Goal: Task Accomplishment & Management: Manage account settings

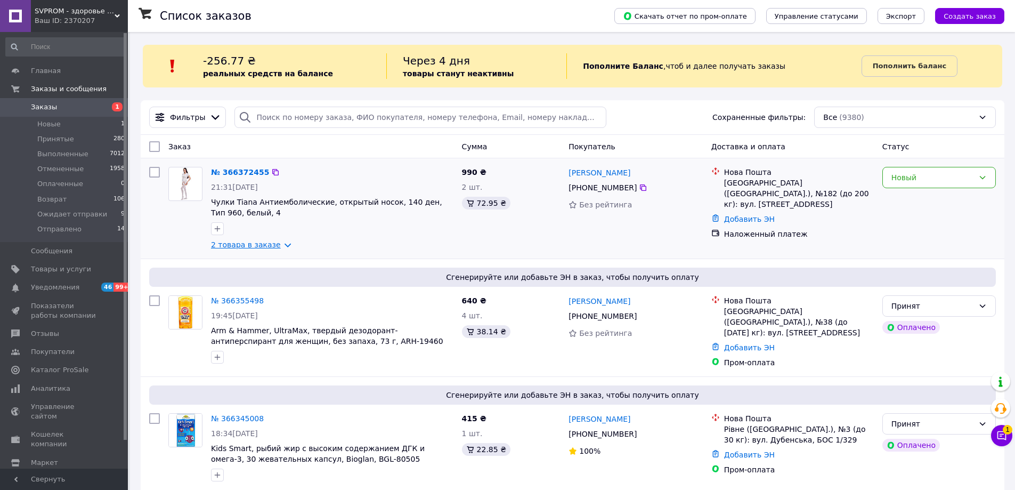
click at [222, 247] on link "2 товара в заказе" at bounding box center [246, 244] width 70 height 9
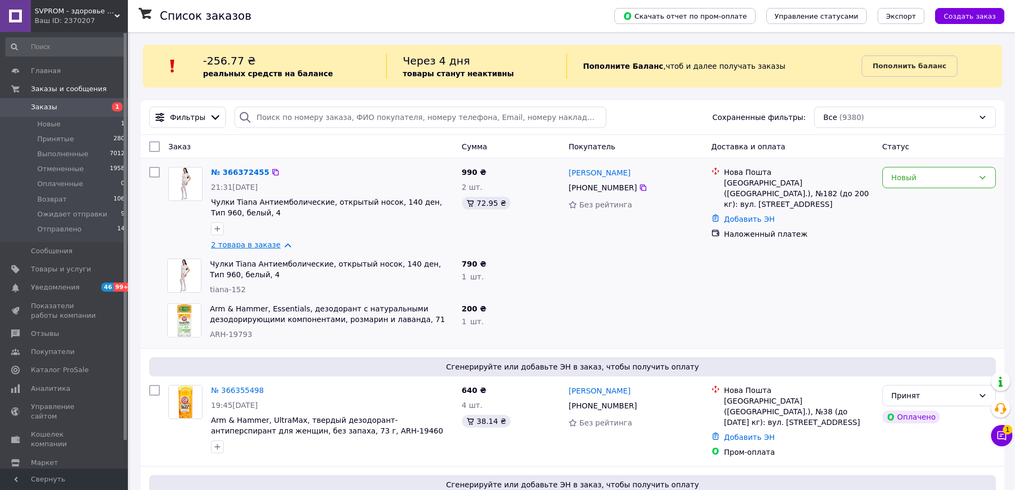
click at [225, 246] on link "2 товара в заказе" at bounding box center [246, 244] width 70 height 9
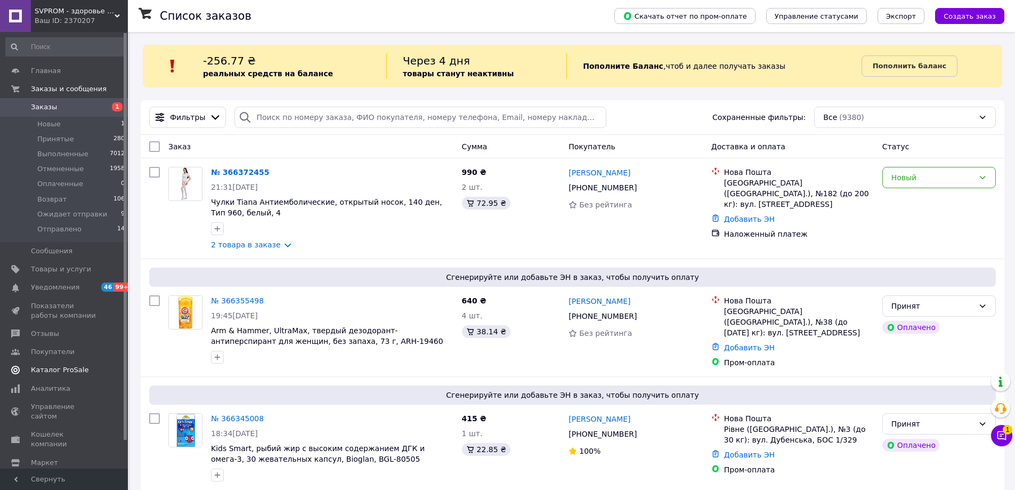
click at [391, 312] on div "19:45[DATE]" at bounding box center [332, 315] width 242 height 11
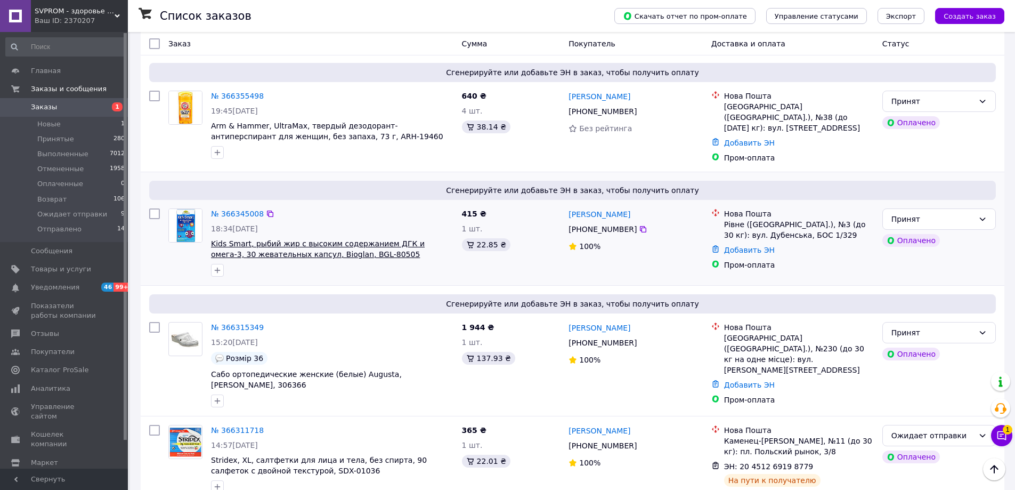
scroll to position [213, 0]
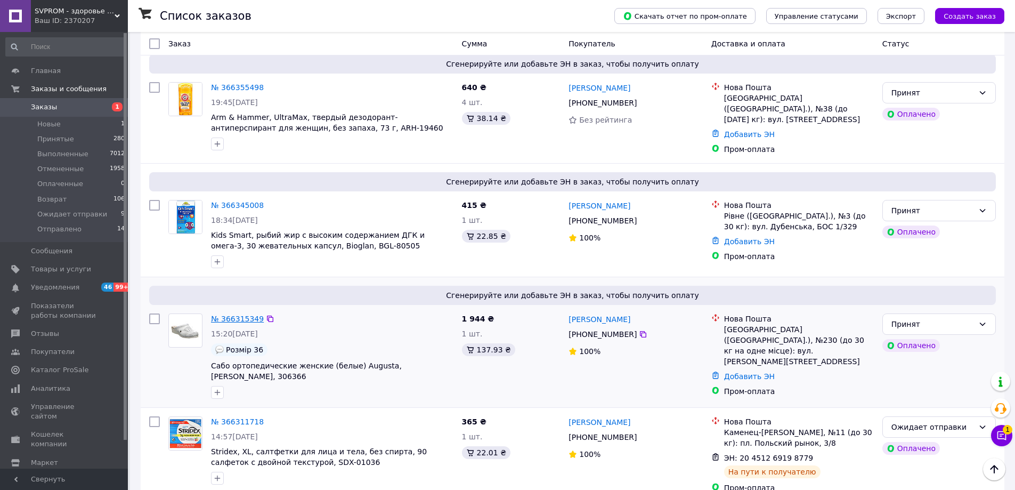
click at [224, 314] on link "№ 366315349" at bounding box center [237, 318] width 53 height 9
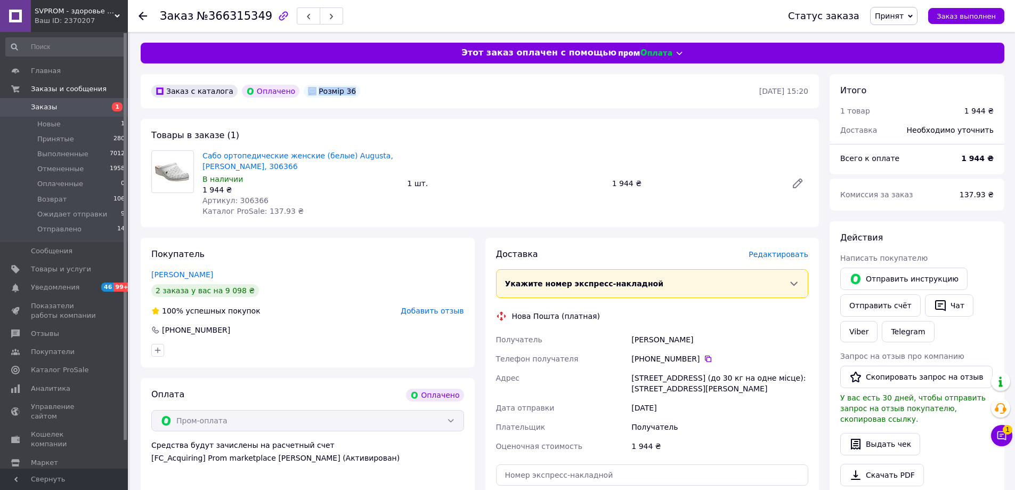
click at [335, 89] on div "Розмір 36" at bounding box center [332, 91] width 56 height 13
copy div "Розмір 36"
click at [32, 109] on span "Заказы" at bounding box center [44, 107] width 26 height 10
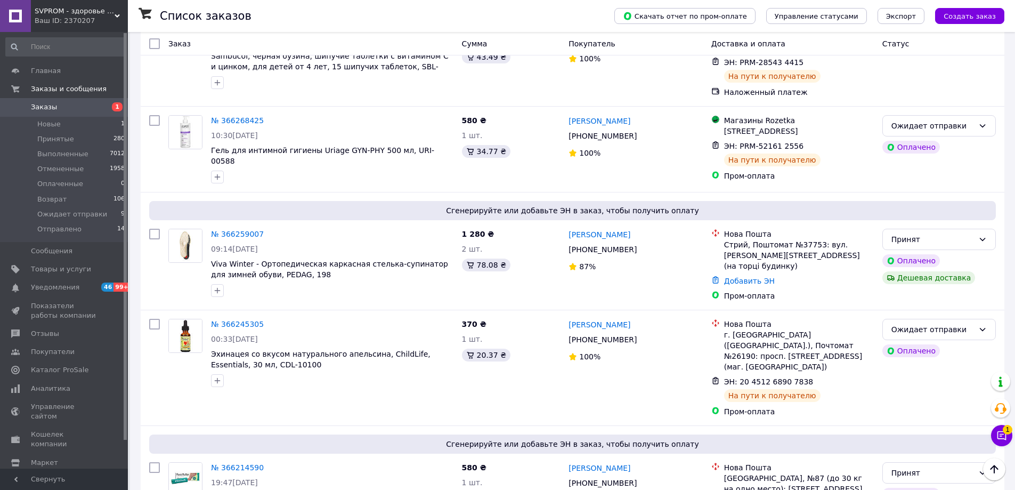
scroll to position [799, 0]
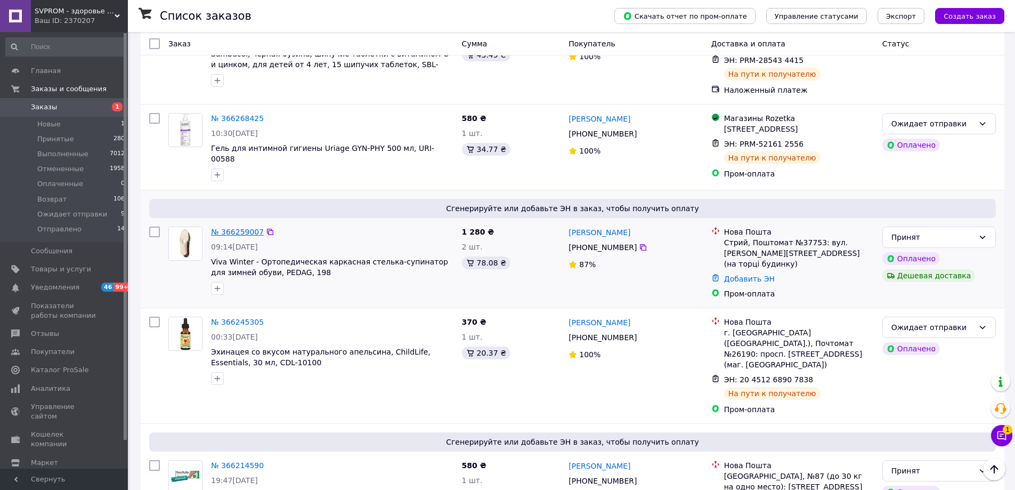
click at [223, 227] on link "№ 366259007" at bounding box center [237, 231] width 53 height 9
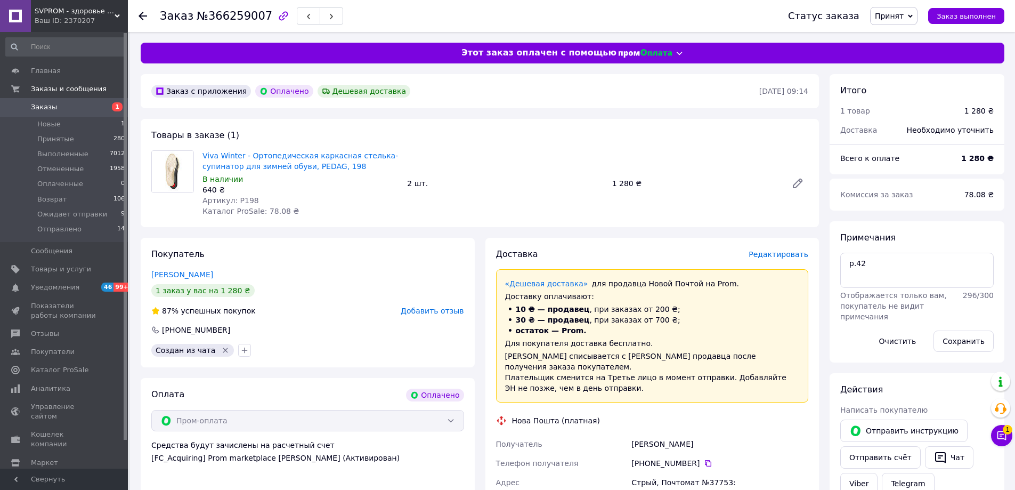
click at [793, 257] on span "Редактировать" at bounding box center [779, 254] width 60 height 9
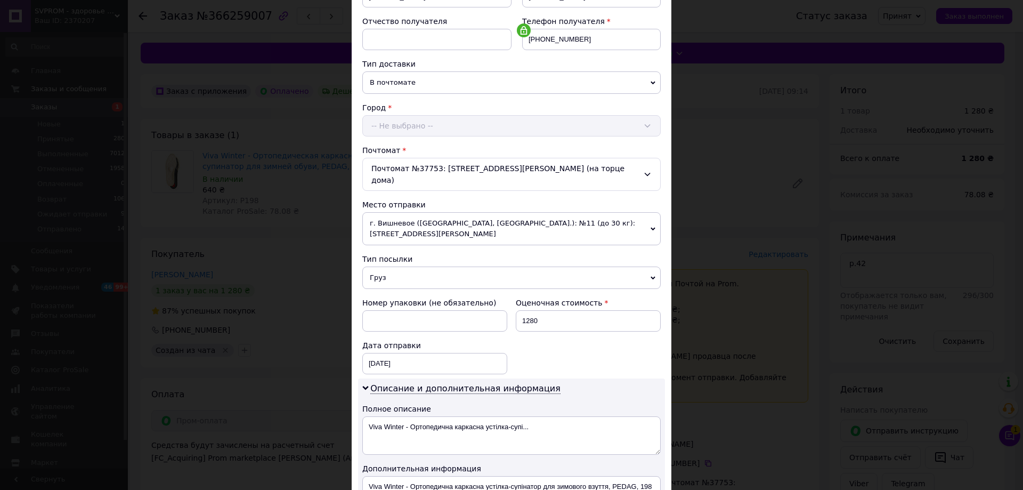
scroll to position [213, 0]
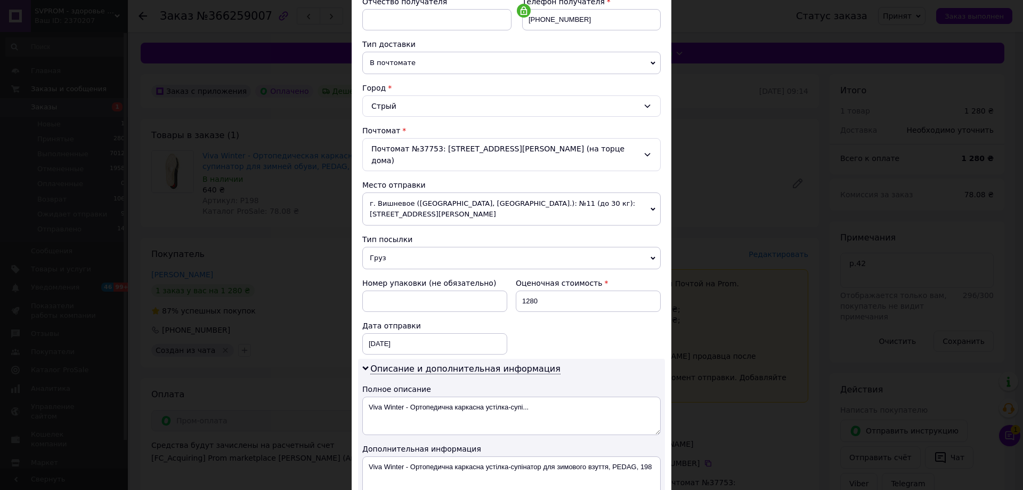
click at [395, 192] on span "г. Вишневое ([GEOGRAPHIC_DATA], [GEOGRAPHIC_DATA].): №11 (до 30 кг): [STREET_AD…" at bounding box center [511, 208] width 298 height 33
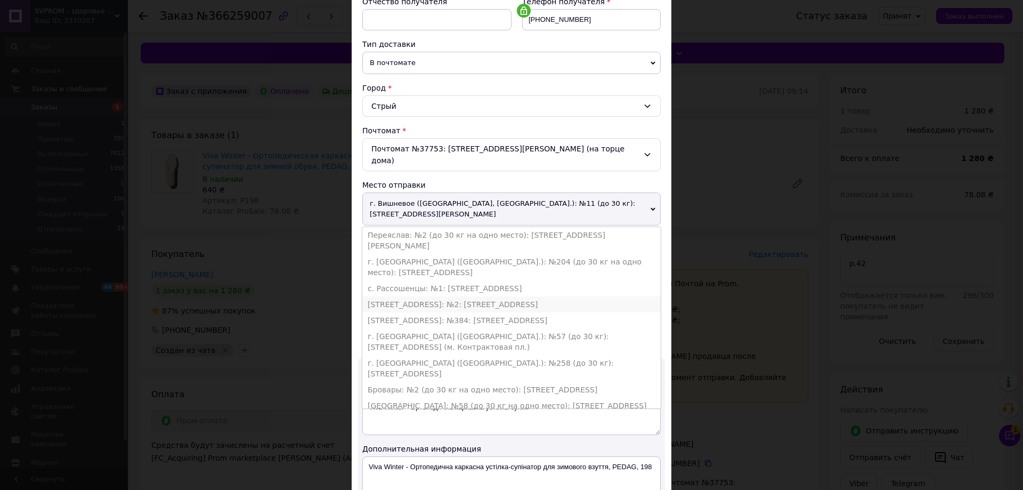
click at [428, 296] on li "[STREET_ADDRESS]: №2: [STREET_ADDRESS]" at bounding box center [511, 304] width 298 height 16
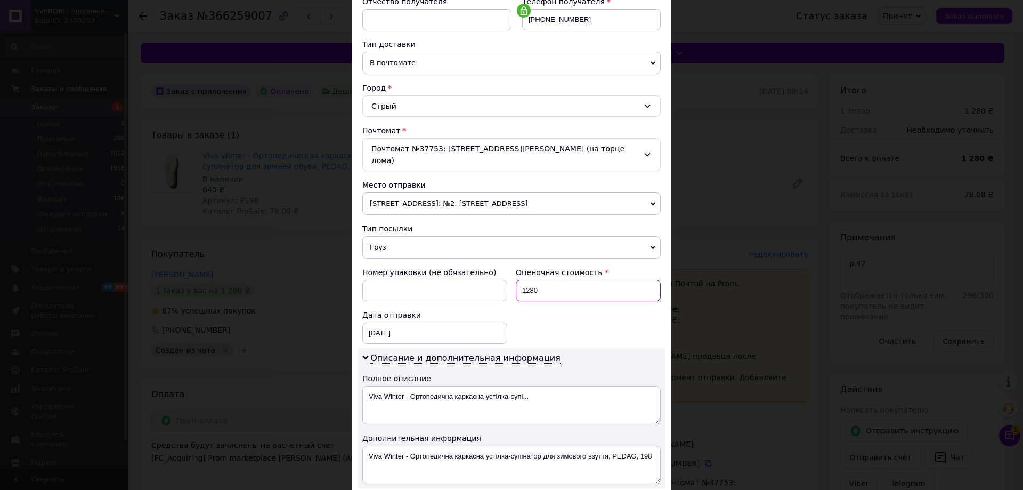
click at [548, 281] on input "1280" at bounding box center [588, 290] width 145 height 21
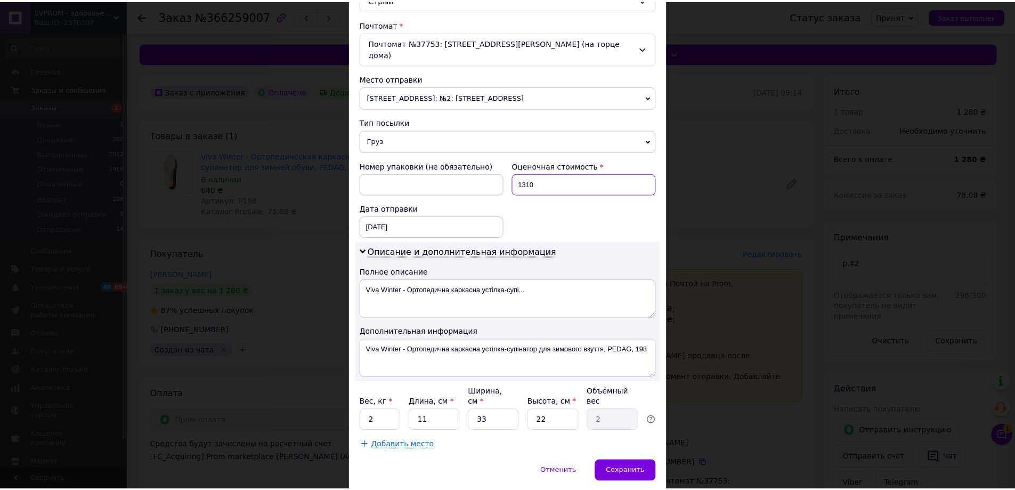
scroll to position [337, 0]
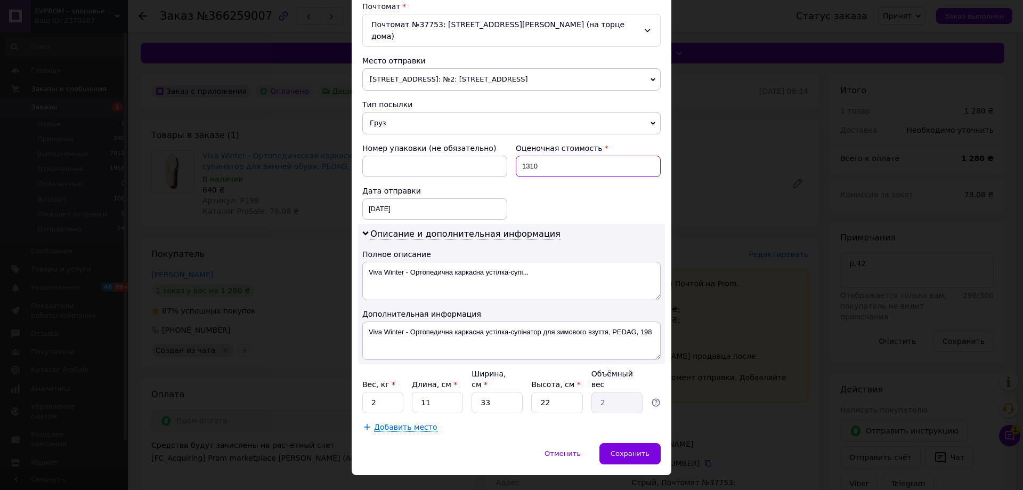
type input "1310"
click at [393, 392] on input "2" at bounding box center [382, 402] width 41 height 21
type input "1"
click at [451, 392] on input "11" at bounding box center [437, 402] width 51 height 21
type input "1"
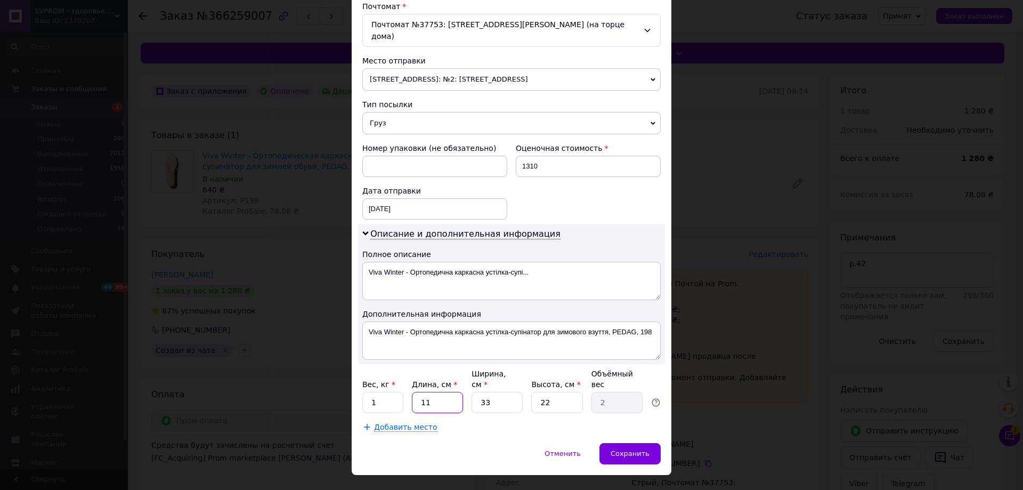
type input "0.18"
type input "3"
type input "0.54"
type input "30"
type input "5.45"
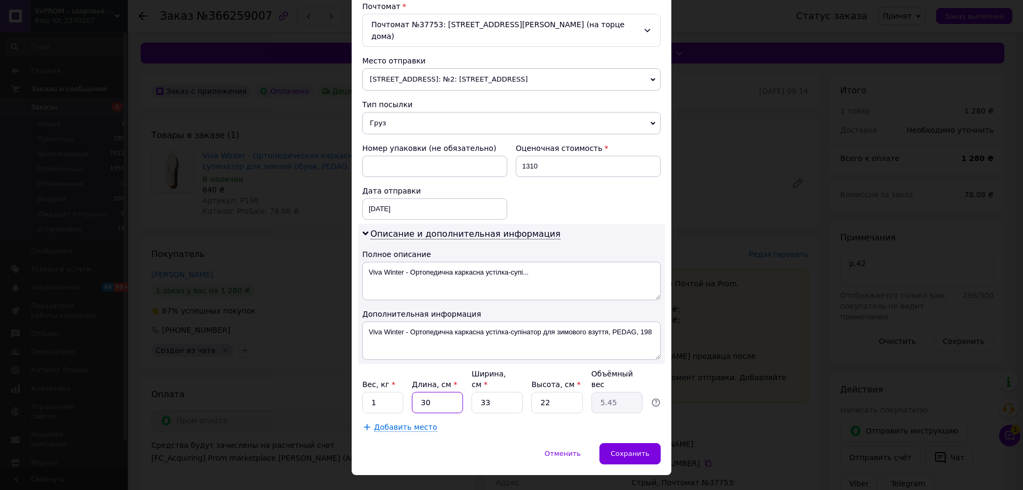
type input "30"
click at [493, 392] on input "33" at bounding box center [497, 402] width 51 height 21
type input "3"
type input "0.5"
type input "1"
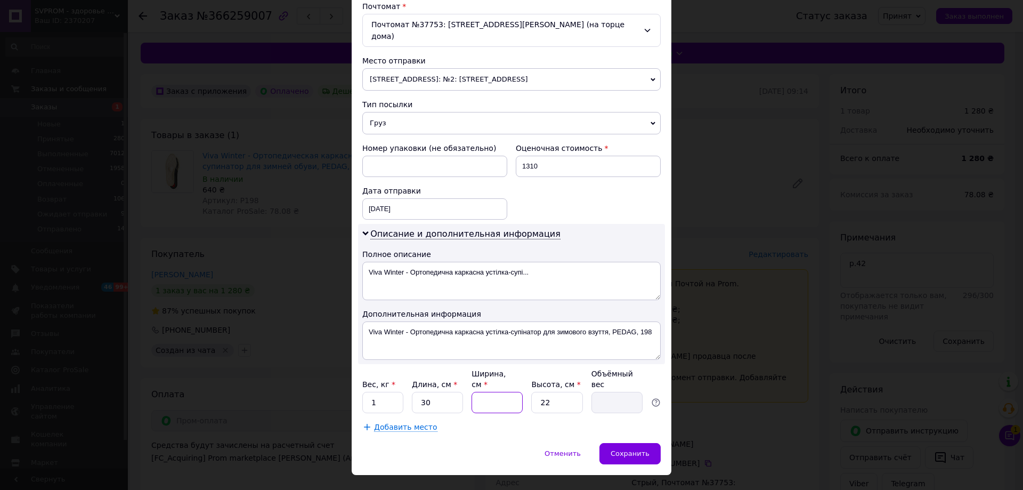
type input "0.17"
type input "10"
type input "1.65"
type input "10"
click at [552, 392] on input "22" at bounding box center [556, 402] width 51 height 21
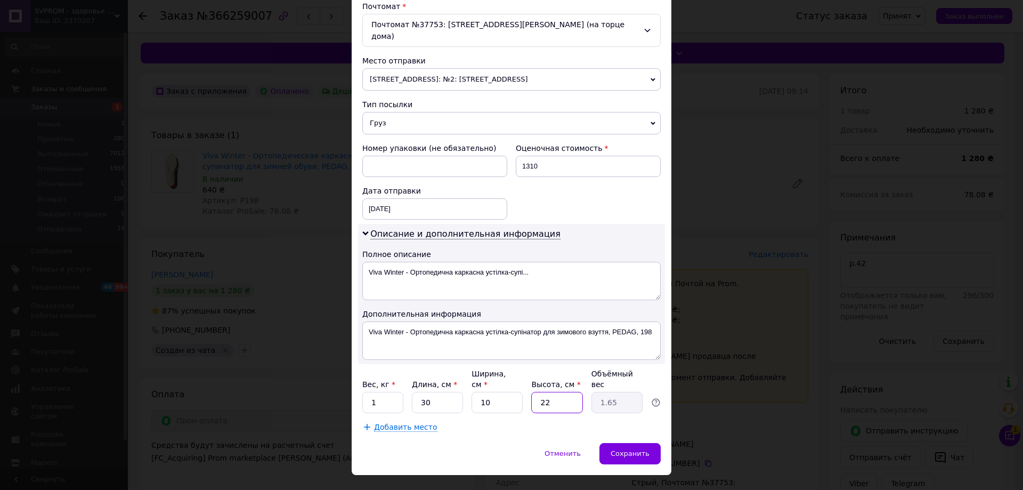
type input "2"
type input "0.15"
type input "1"
type input "0.1"
type input "10"
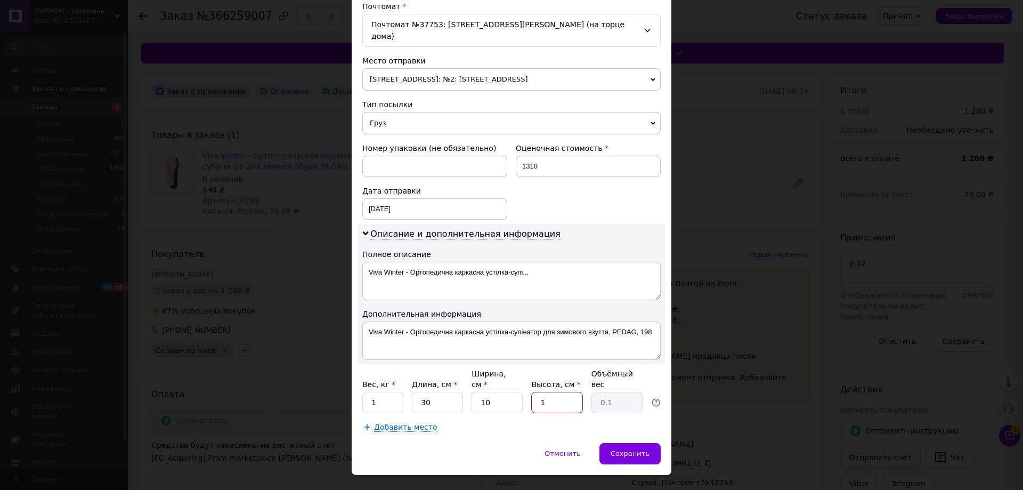
type input "0.75"
type input "10"
click at [630, 449] on span "Сохранить" at bounding box center [630, 453] width 39 height 8
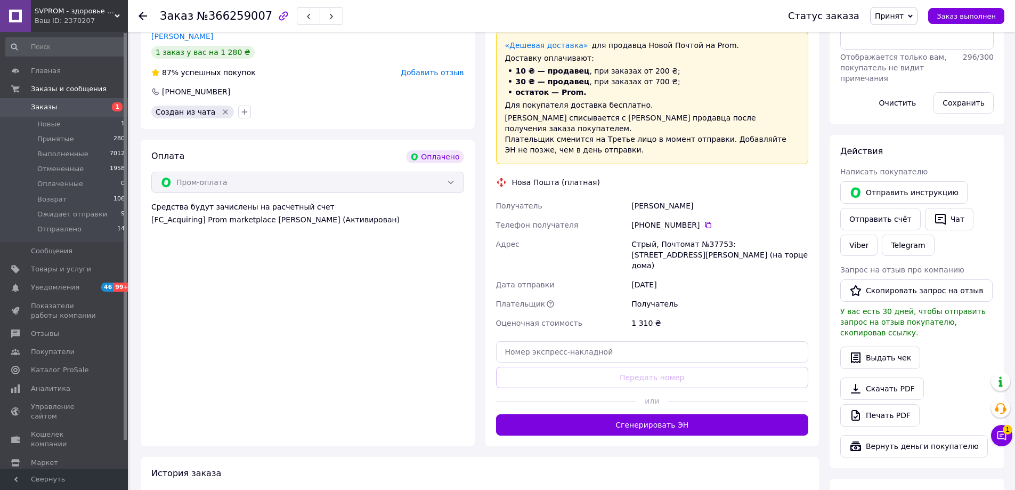
scroll to position [266, 0]
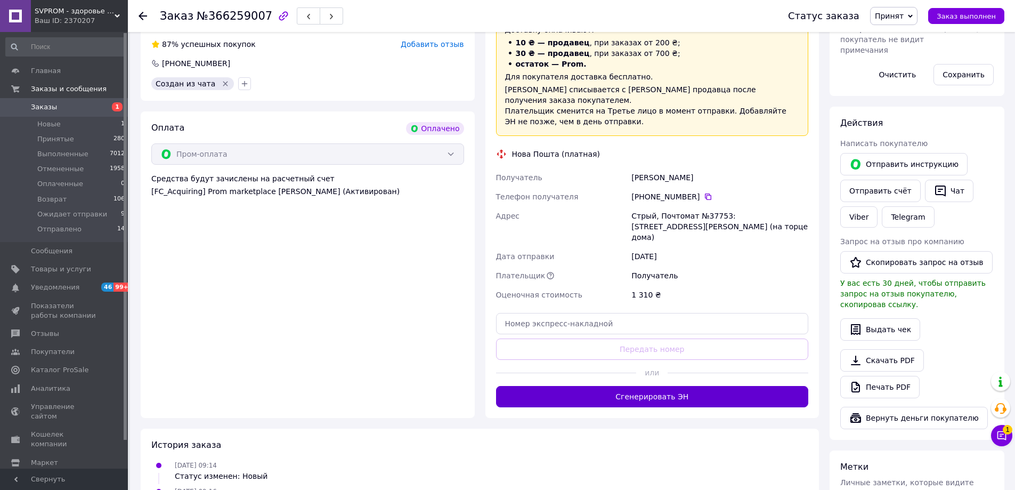
click at [641, 386] on button "Сгенерировать ЭН" at bounding box center [652, 396] width 313 height 21
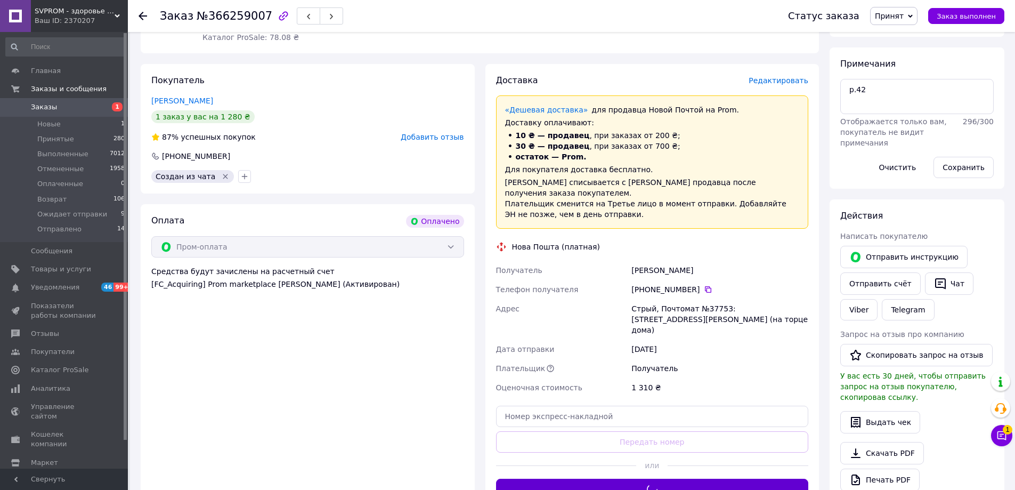
scroll to position [160, 0]
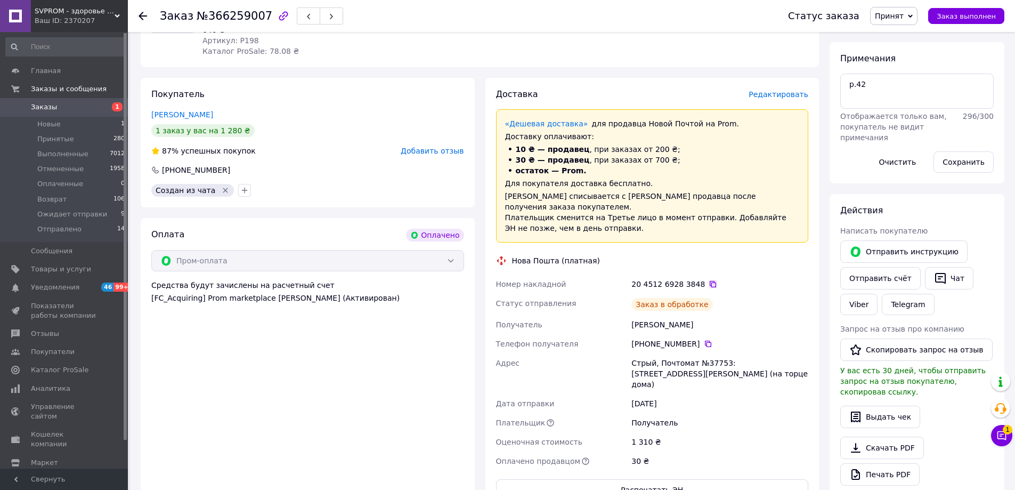
click at [709, 280] on icon at bounding box center [713, 284] width 9 height 9
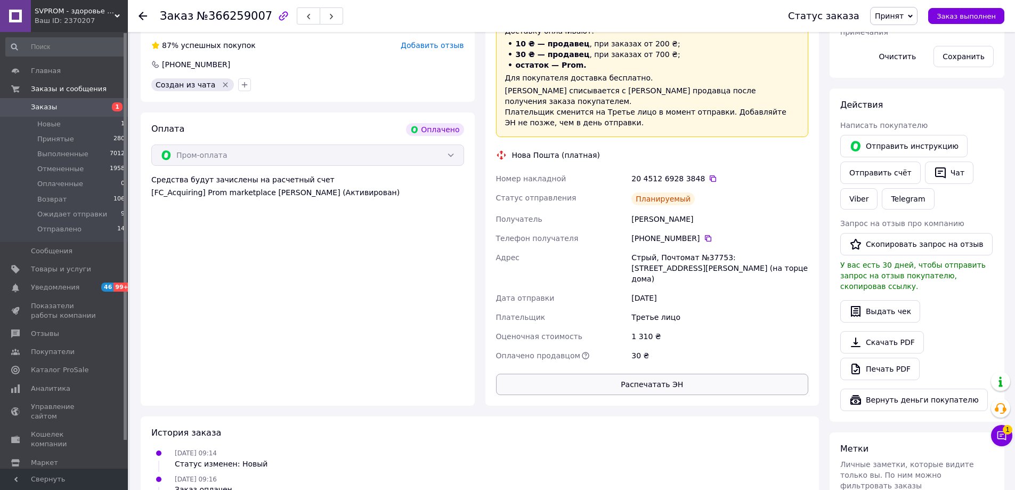
scroll to position [266, 0]
click at [1002, 440] on icon at bounding box center [1001, 435] width 11 height 11
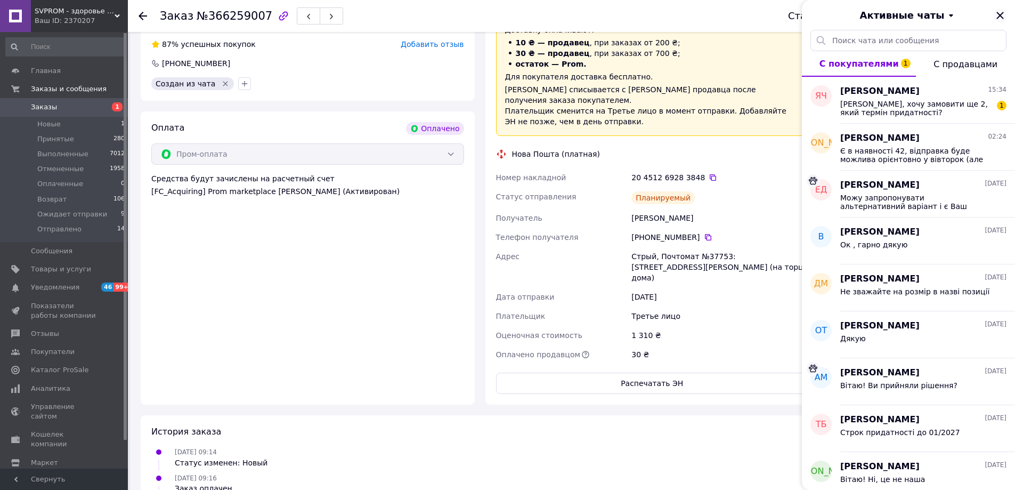
click at [999, 13] on icon "Закрыть" at bounding box center [1000, 15] width 13 height 13
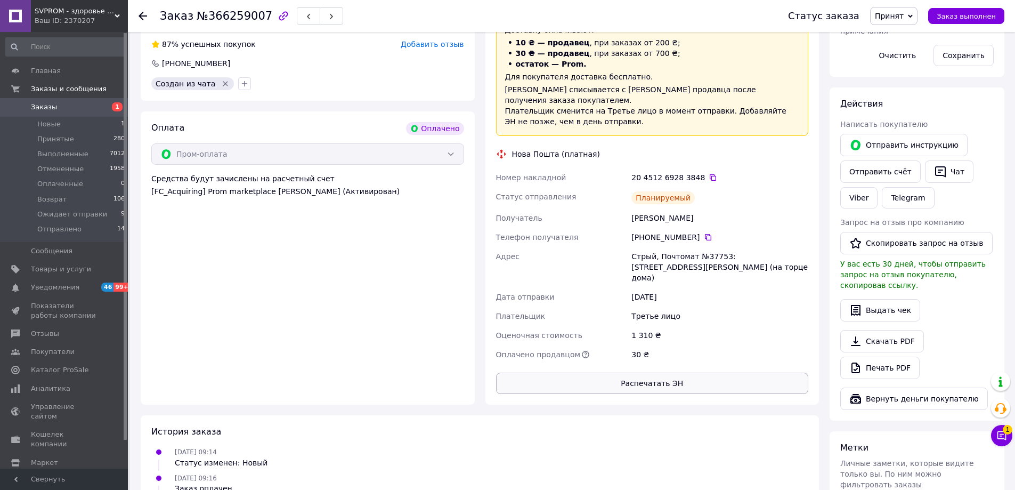
click at [656, 372] on button "Распечатать ЭН" at bounding box center [652, 382] width 313 height 21
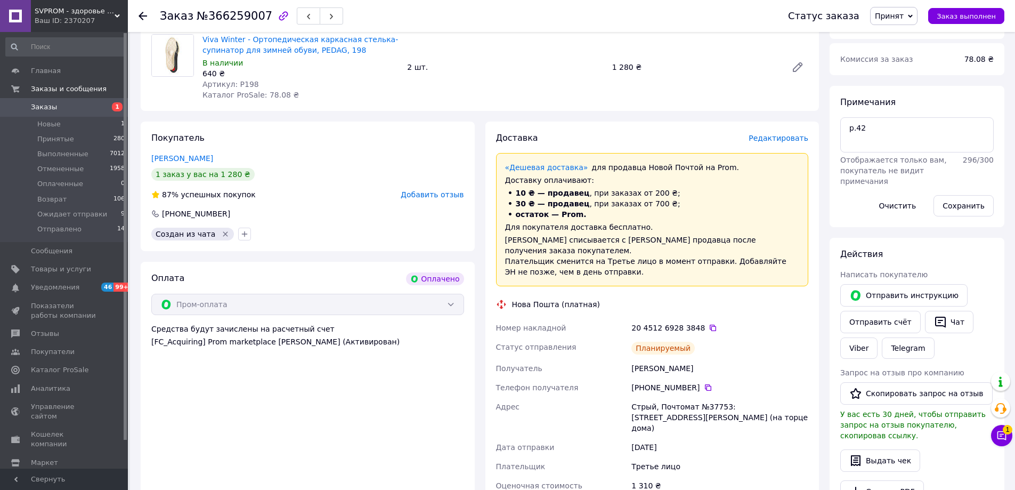
scroll to position [107, 0]
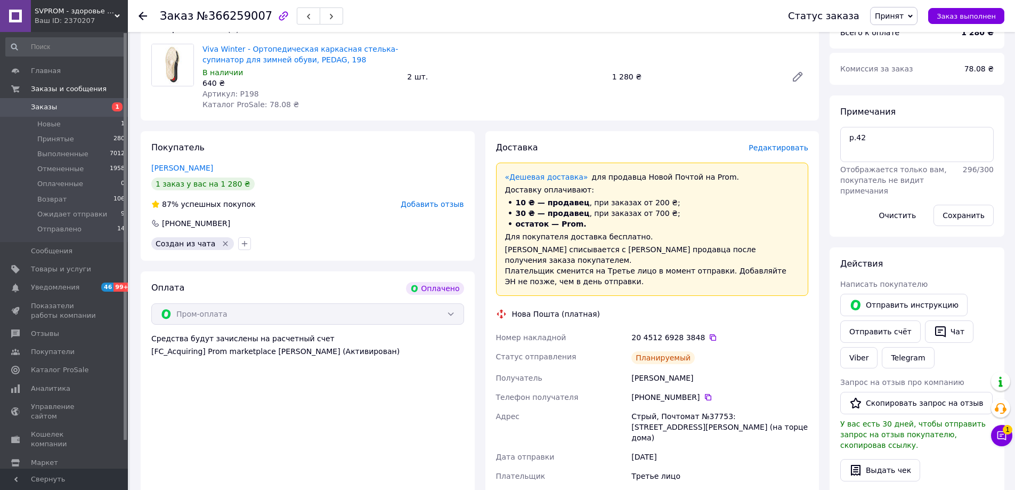
click at [892, 12] on span "Принят" at bounding box center [889, 16] width 29 height 9
click at [926, 99] on li "Ожидает отправки" at bounding box center [911, 101] width 80 height 16
click at [87, 214] on span "Ожидает отправки" at bounding box center [72, 214] width 70 height 10
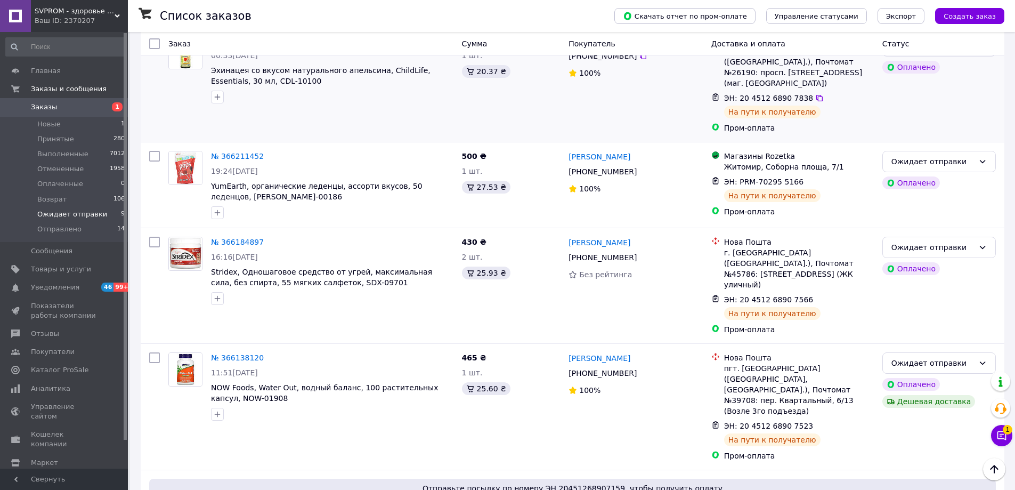
scroll to position [708, 0]
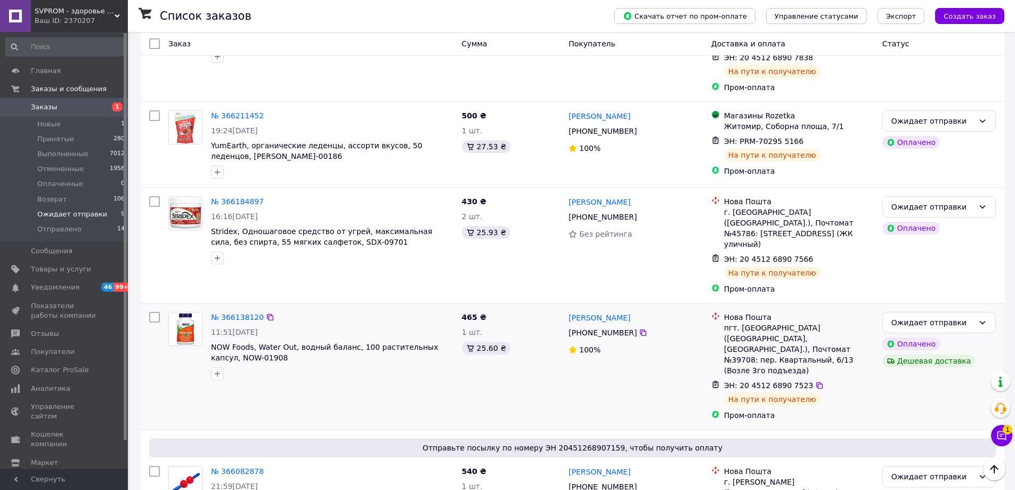
click at [155, 312] on input "checkbox" at bounding box center [154, 317] width 11 height 11
checkbox input "true"
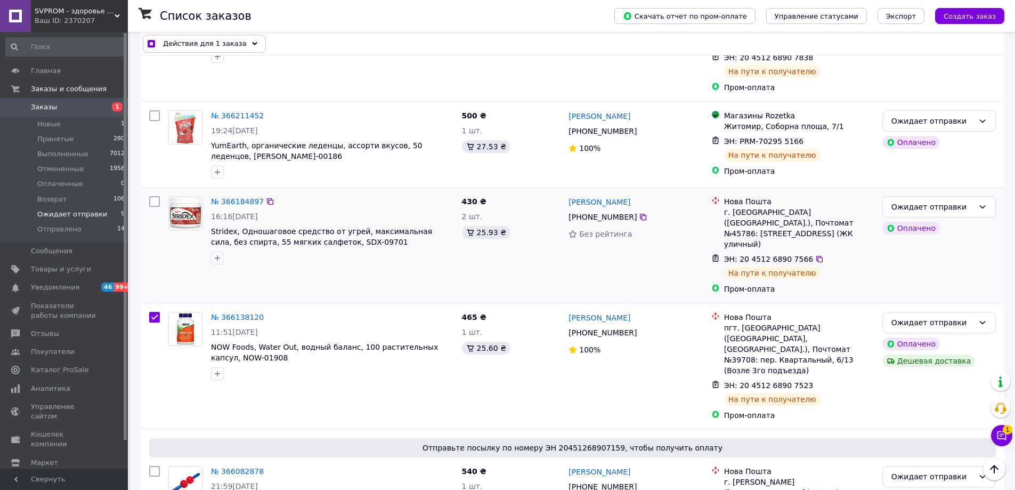
click at [156, 196] on input "checkbox" at bounding box center [154, 201] width 11 height 11
checkbox input "true"
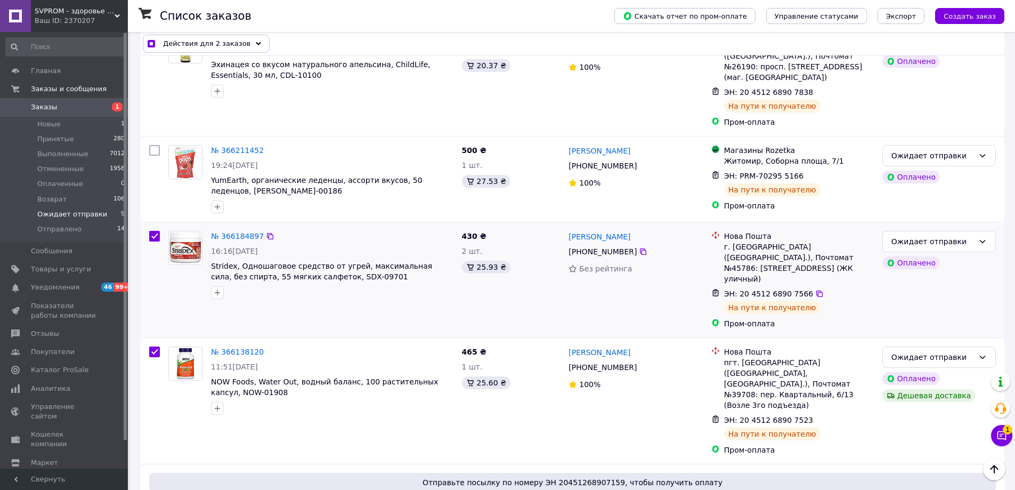
scroll to position [655, 0]
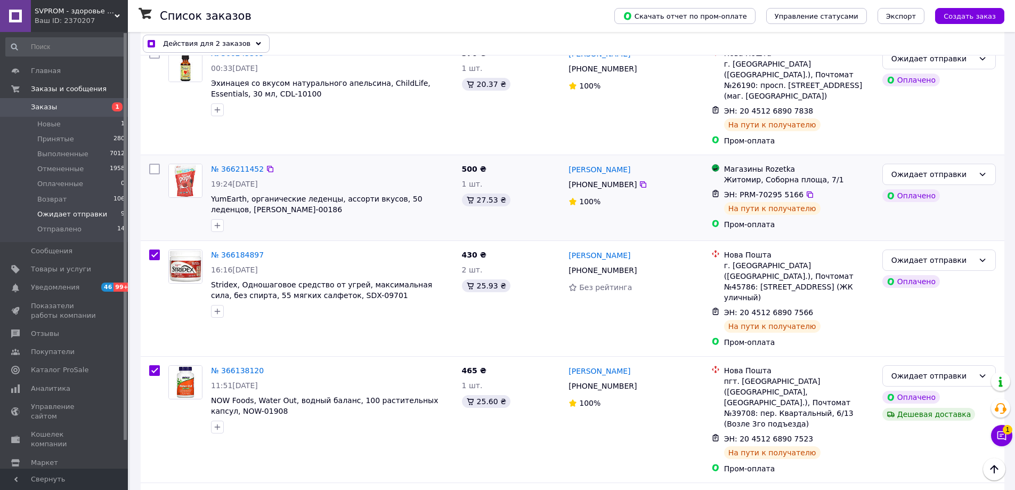
click at [155, 164] on input "checkbox" at bounding box center [154, 169] width 11 height 11
checkbox input "true"
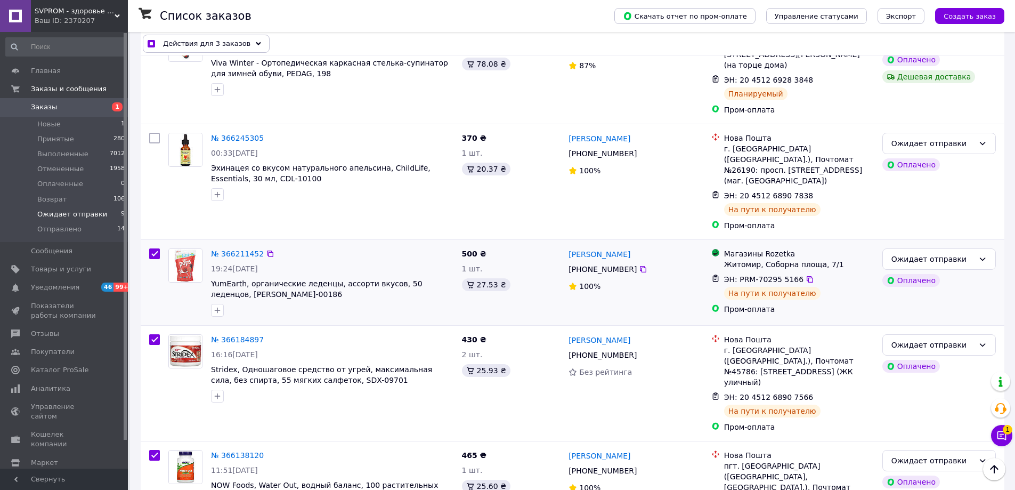
scroll to position [548, 0]
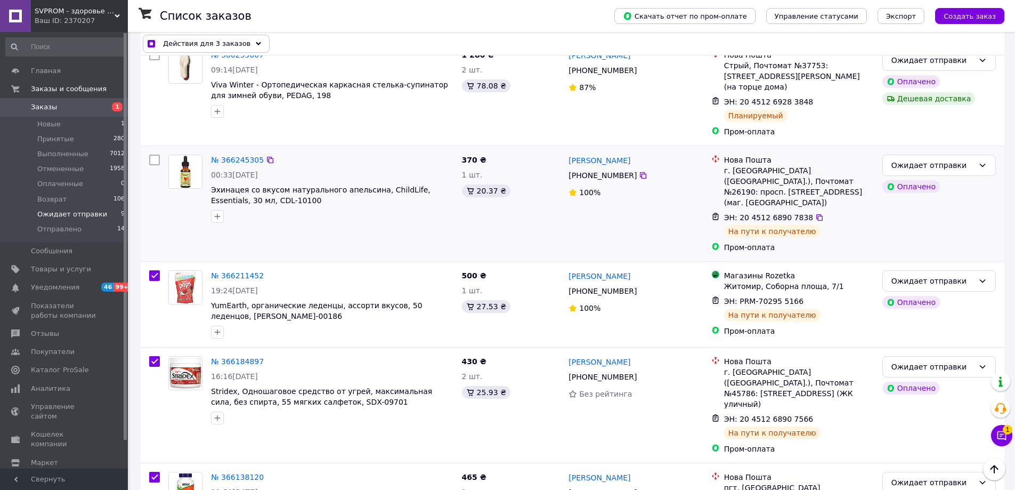
click at [153, 155] on input "checkbox" at bounding box center [154, 160] width 11 height 11
checkbox input "true"
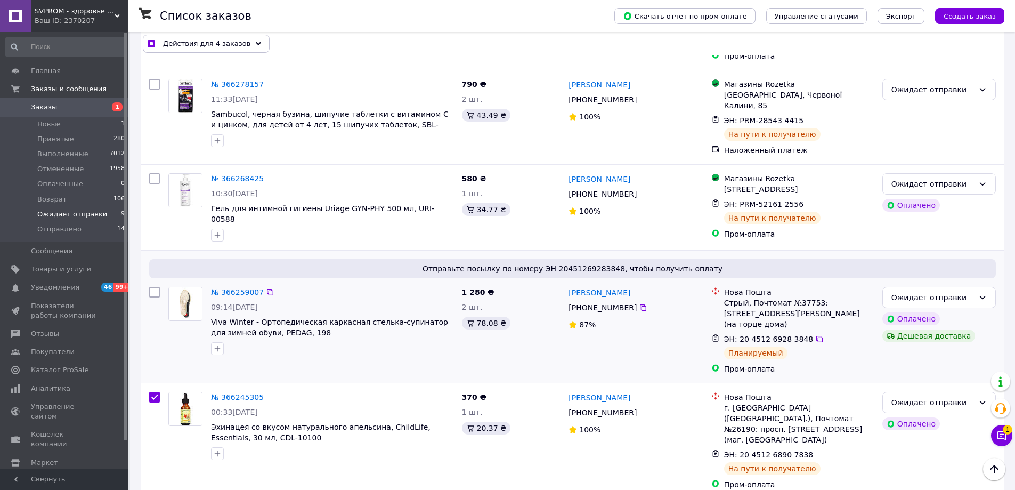
scroll to position [282, 0]
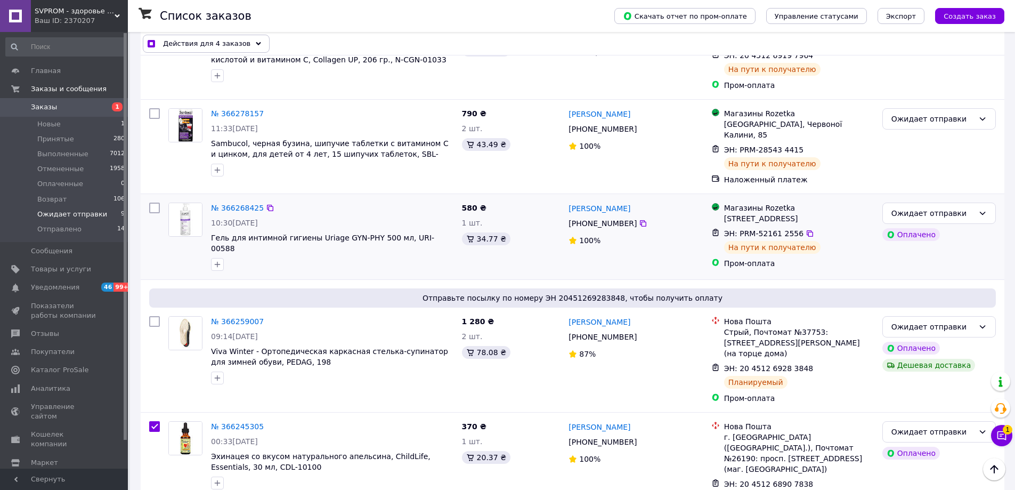
click at [153, 202] on input "checkbox" at bounding box center [154, 207] width 11 height 11
checkbox input "true"
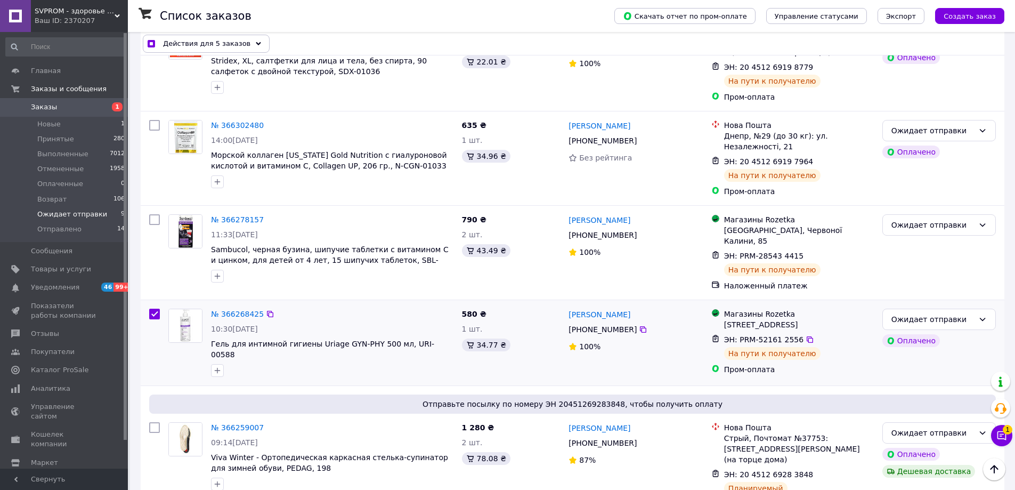
scroll to position [175, 0]
click at [153, 215] on input "checkbox" at bounding box center [154, 220] width 11 height 11
checkbox input "true"
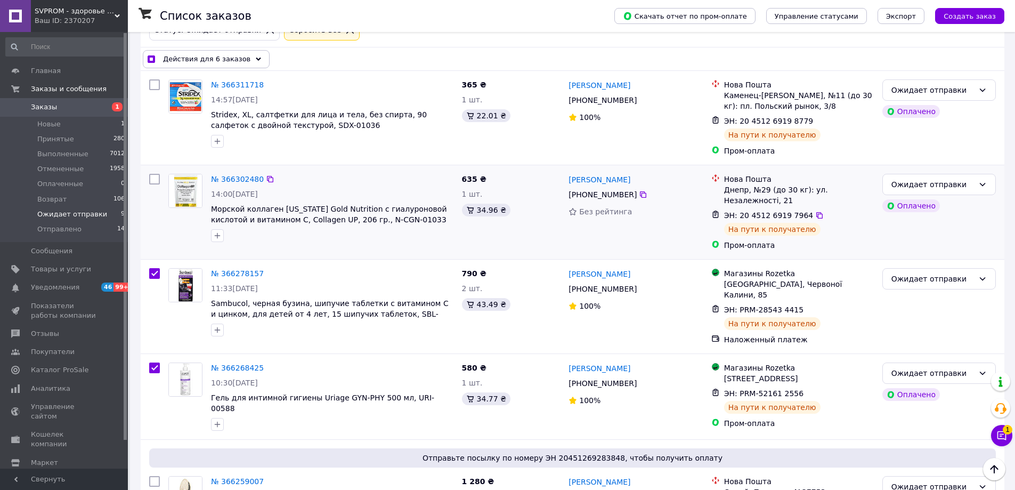
click at [153, 180] on input "checkbox" at bounding box center [154, 179] width 11 height 11
checkbox input "true"
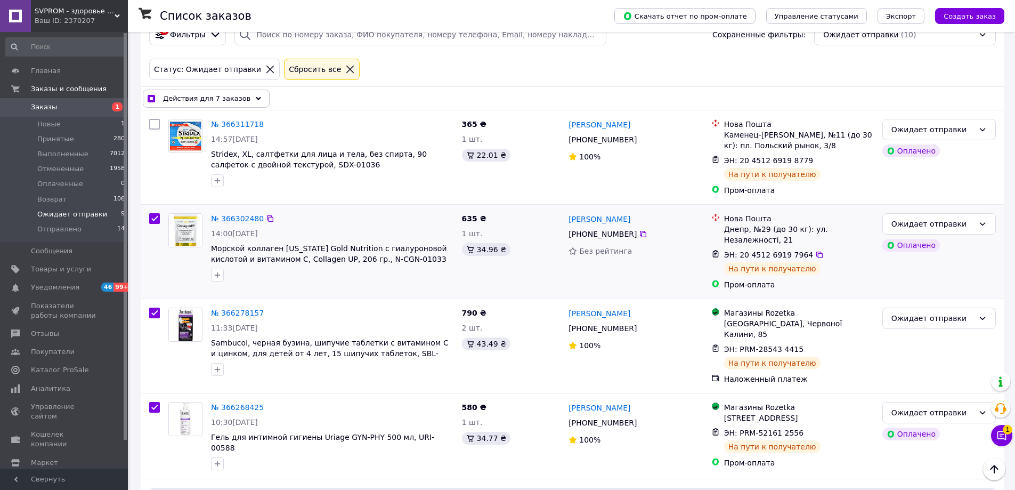
scroll to position [0, 0]
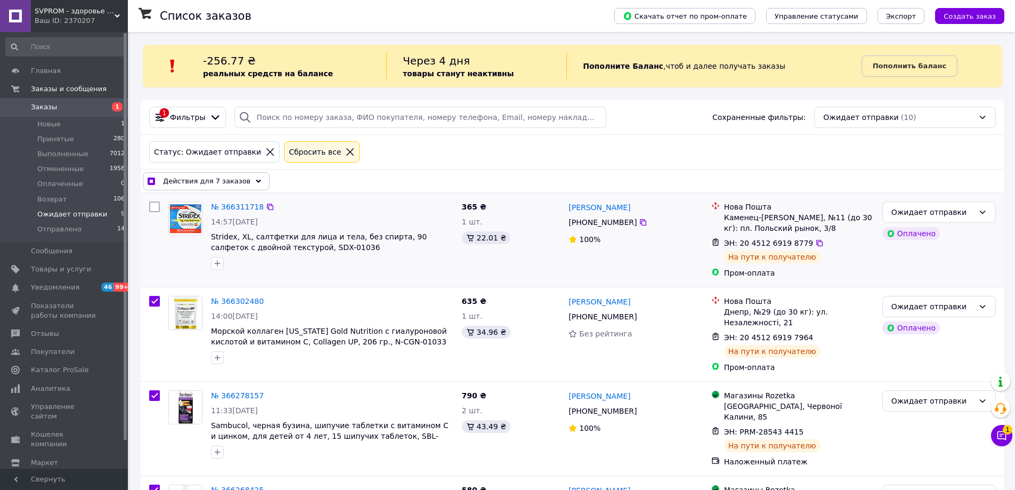
click at [155, 205] on input "checkbox" at bounding box center [154, 206] width 11 height 11
checkbox input "true"
click at [229, 184] on span "Действия для 8 заказов" at bounding box center [206, 181] width 87 height 11
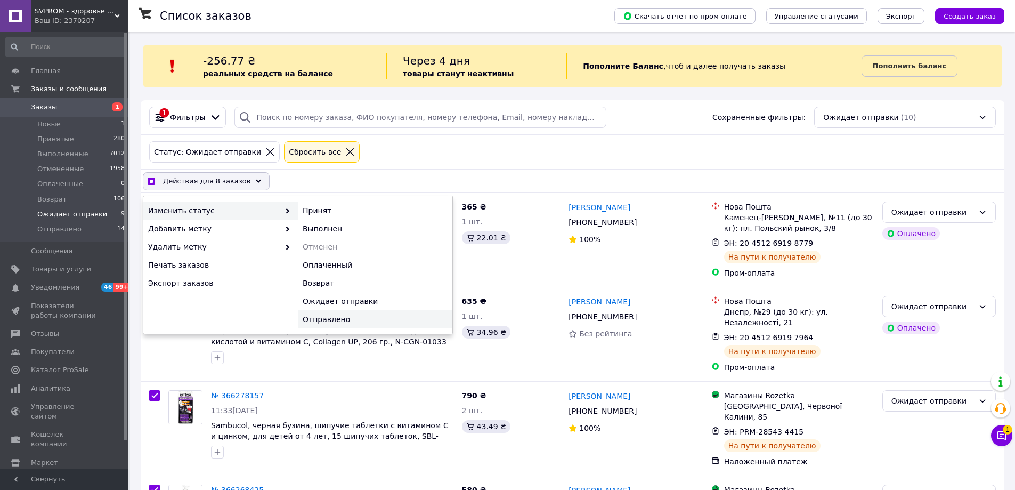
checkbox input "true"
click at [347, 319] on div "Отправлено" at bounding box center [375, 319] width 155 height 18
checkbox input "false"
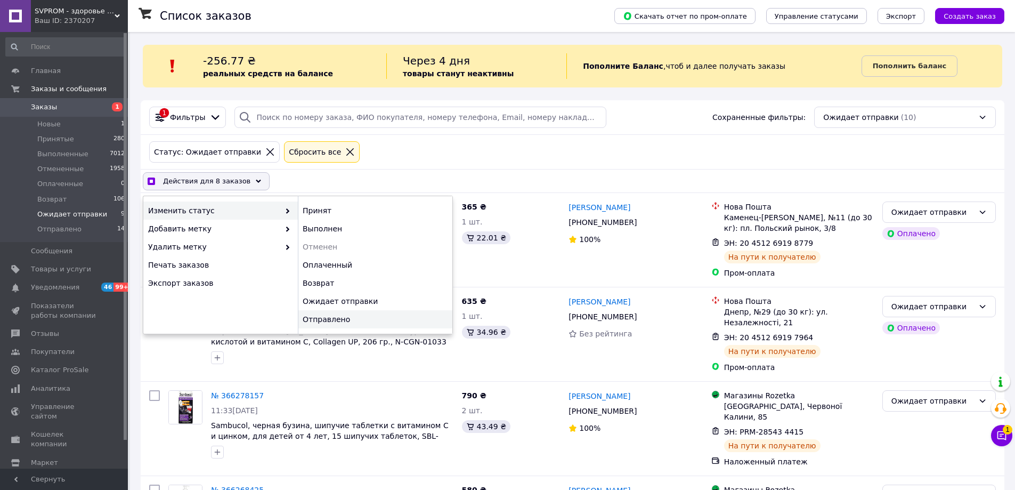
checkbox input "false"
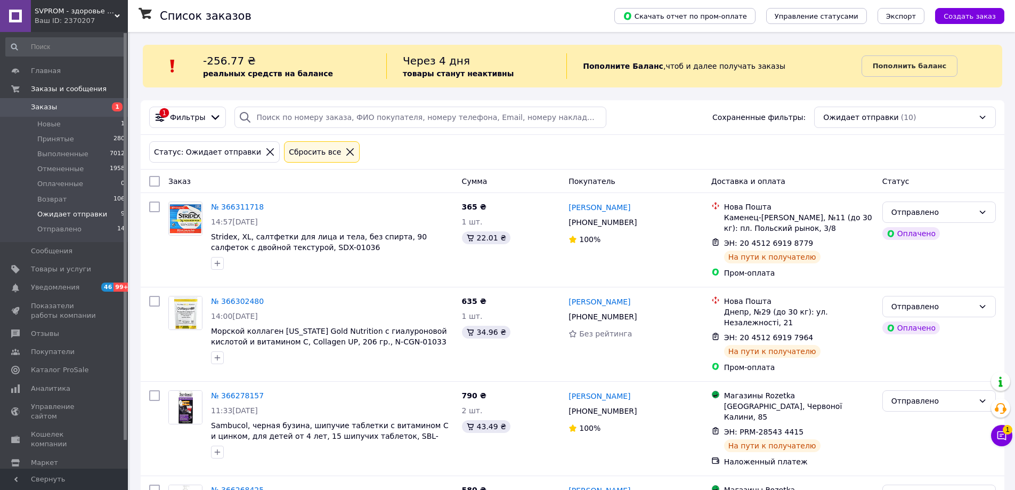
click at [53, 105] on span "Заказы" at bounding box center [65, 107] width 68 height 10
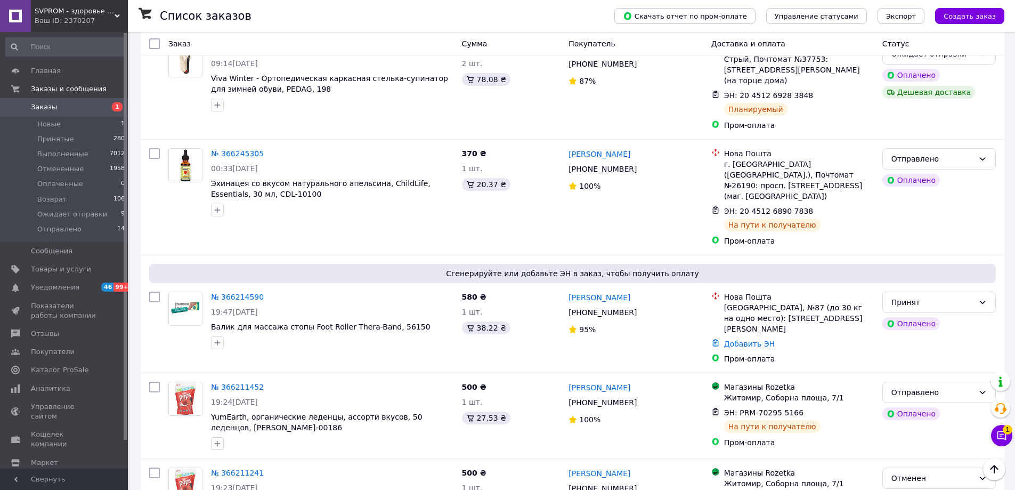
scroll to position [1066, 0]
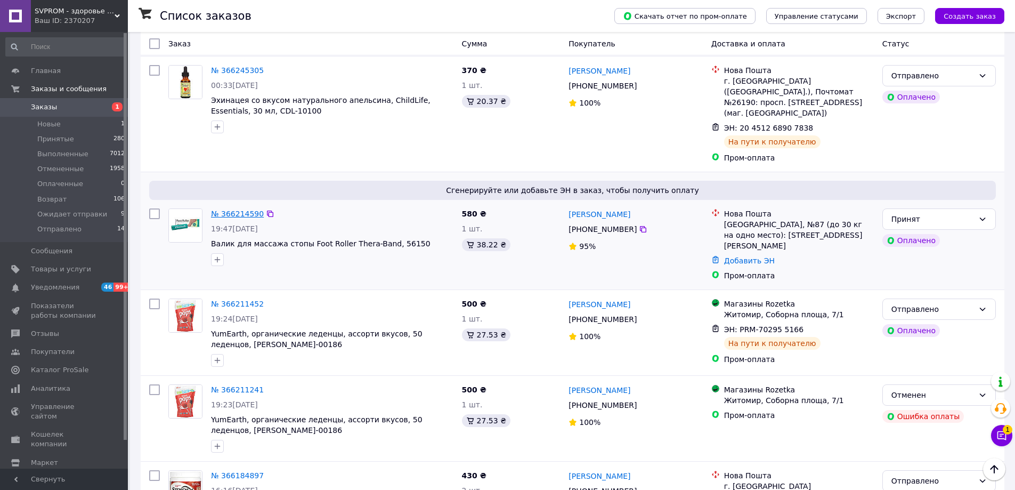
click at [243, 209] on link "№ 366214590" at bounding box center [237, 213] width 53 height 9
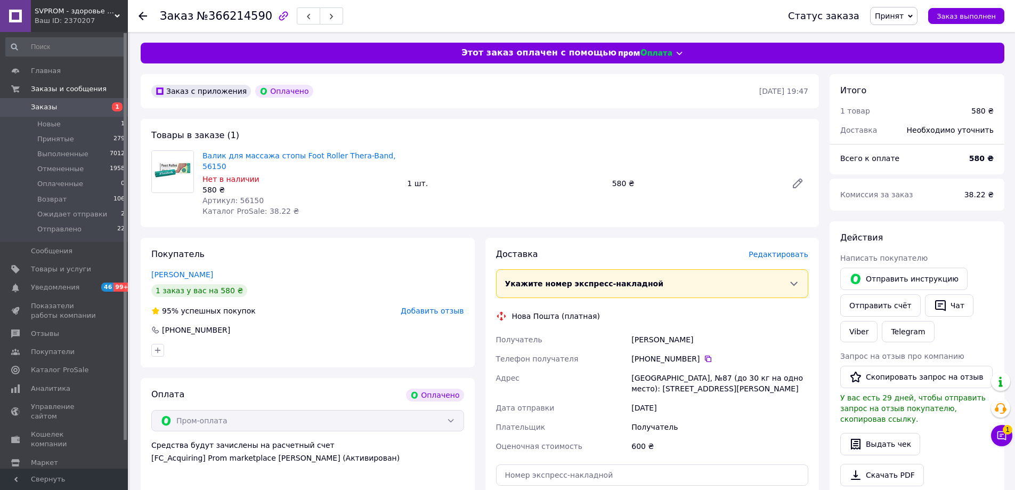
click at [781, 250] on span "Редактировать" at bounding box center [779, 254] width 60 height 9
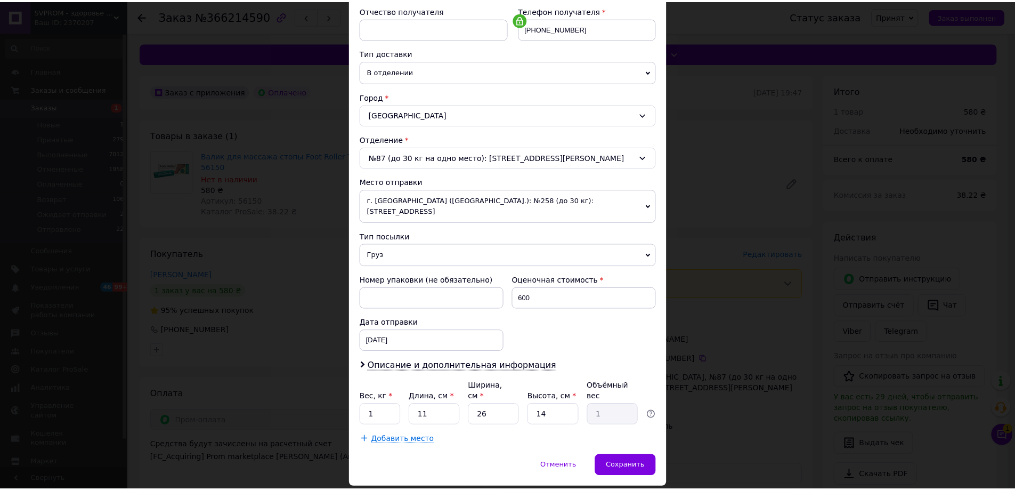
scroll to position [213, 0]
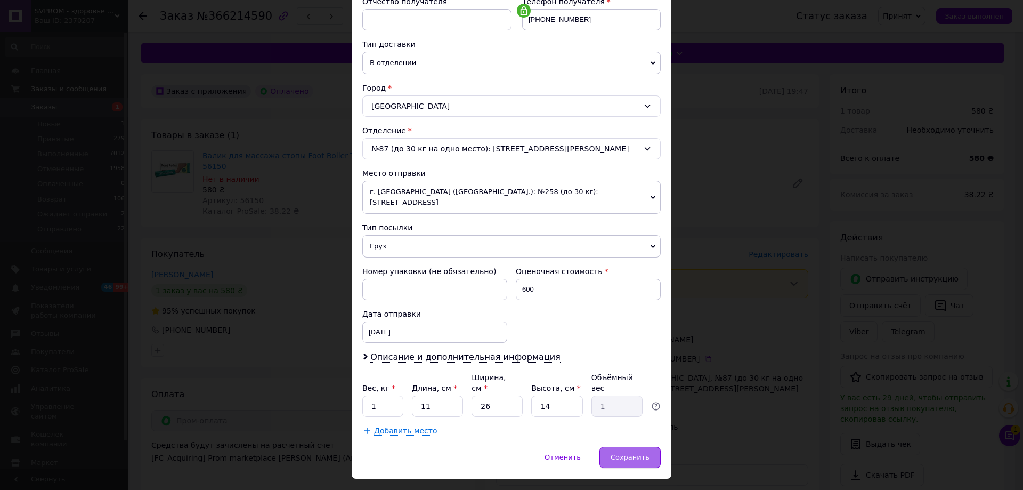
click at [651, 446] on div "Сохранить" at bounding box center [629, 456] width 61 height 21
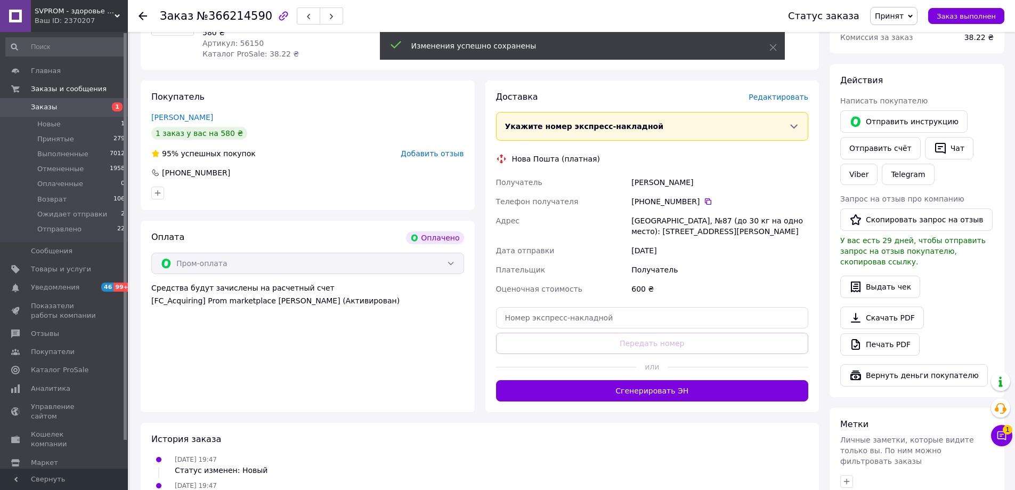
scroll to position [160, 0]
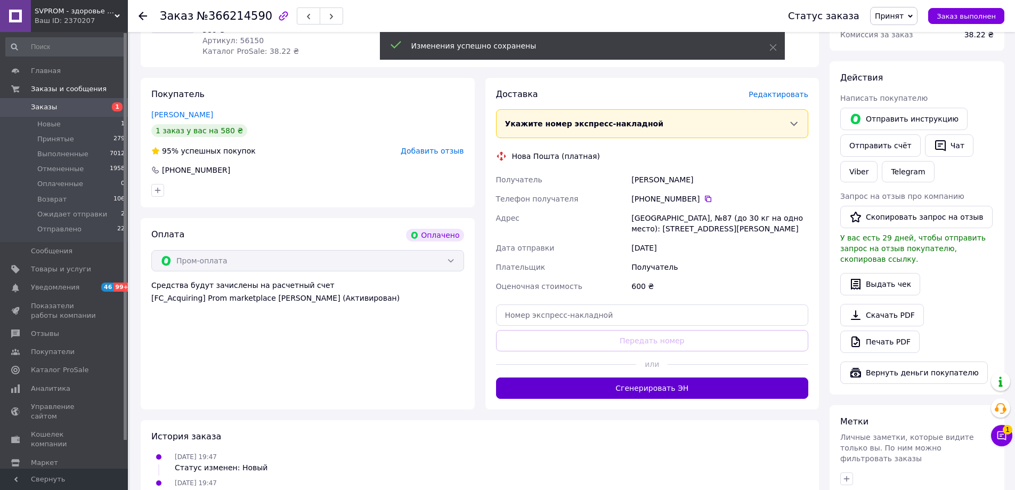
click at [640, 377] on button "Сгенерировать ЭН" at bounding box center [652, 387] width 313 height 21
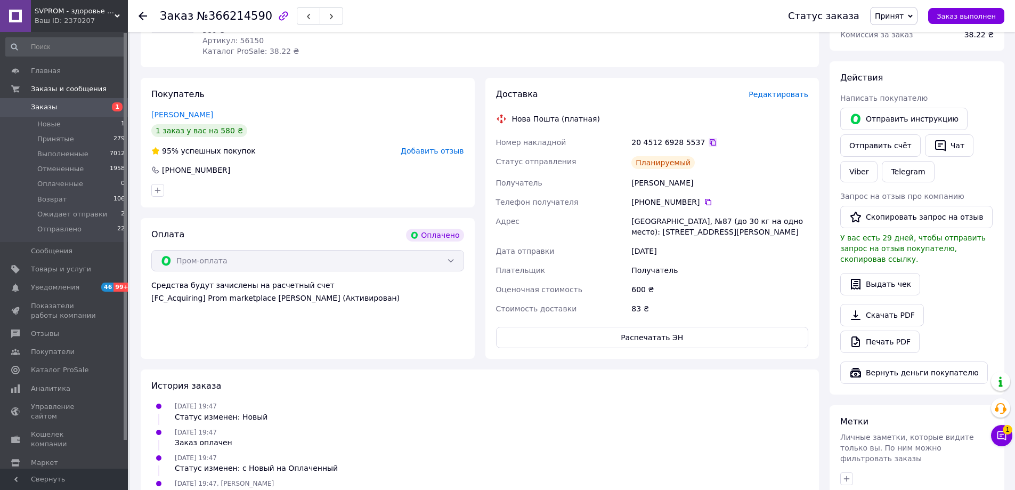
click at [710, 139] on icon at bounding box center [713, 142] width 6 height 6
click at [711, 312] on div "Доставка Редактировать Нова Пошта (платная) Номер накладной 20 4512 6928 5537  …" at bounding box center [652, 217] width 313 height 259
click at [703, 327] on button "Распечатать ЭН" at bounding box center [652, 337] width 313 height 21
click at [904, 21] on span "Принят" at bounding box center [893, 16] width 47 height 18
click at [913, 99] on li "Ожидает отправки" at bounding box center [911, 101] width 80 height 16
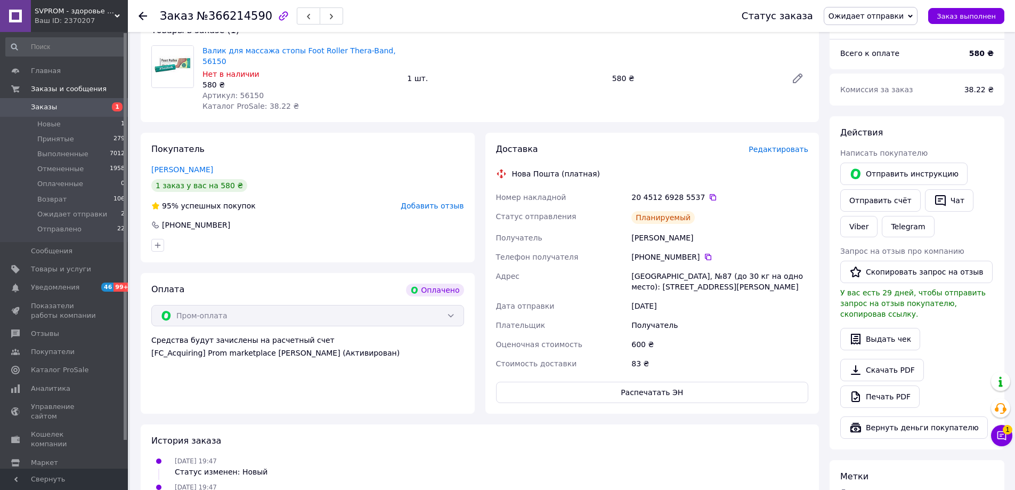
scroll to position [0, 0]
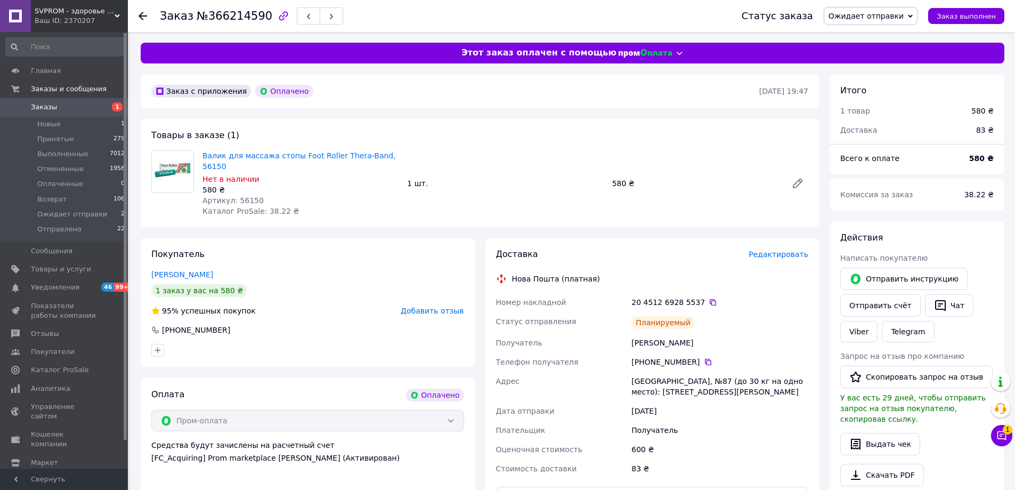
click at [40, 99] on link "Заказы 1" at bounding box center [65, 107] width 131 height 18
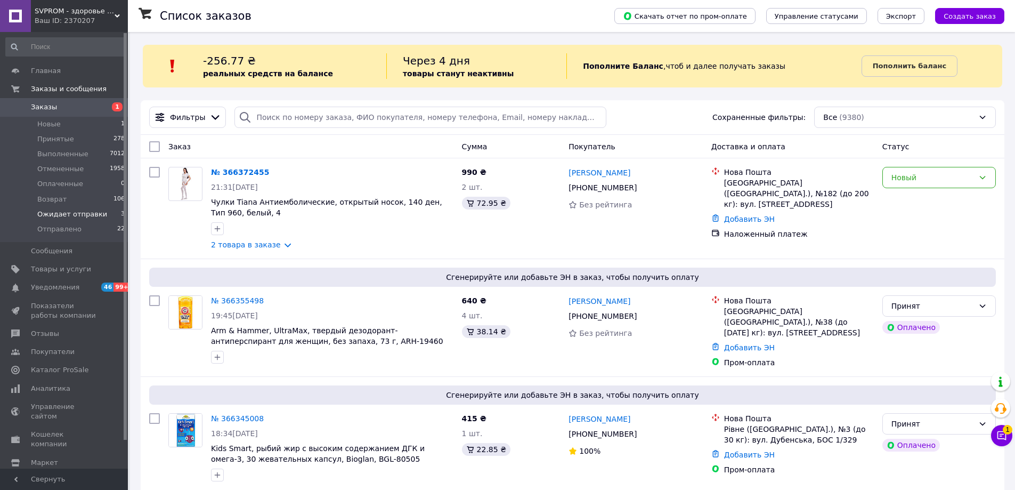
click at [69, 218] on span "Ожидает отправки" at bounding box center [72, 214] width 70 height 10
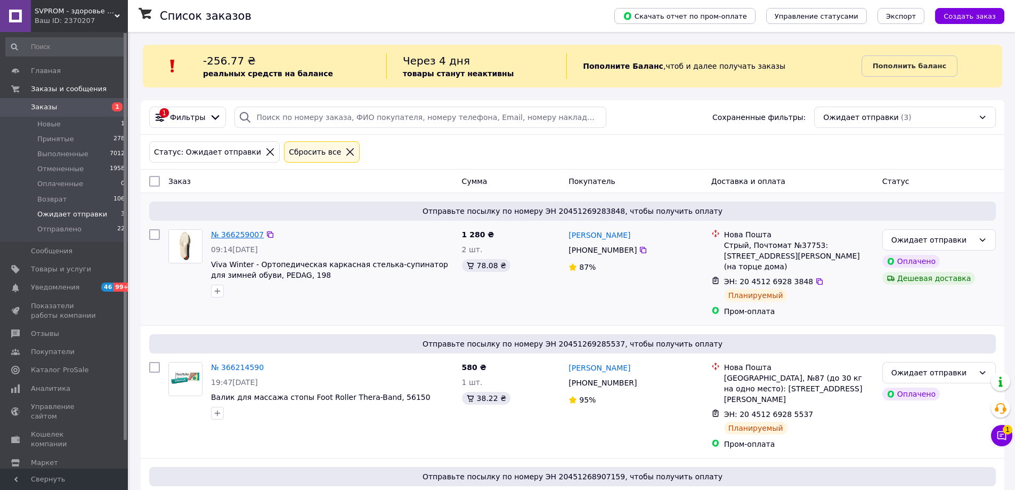
click at [231, 231] on link "№ 366259007" at bounding box center [237, 234] width 53 height 9
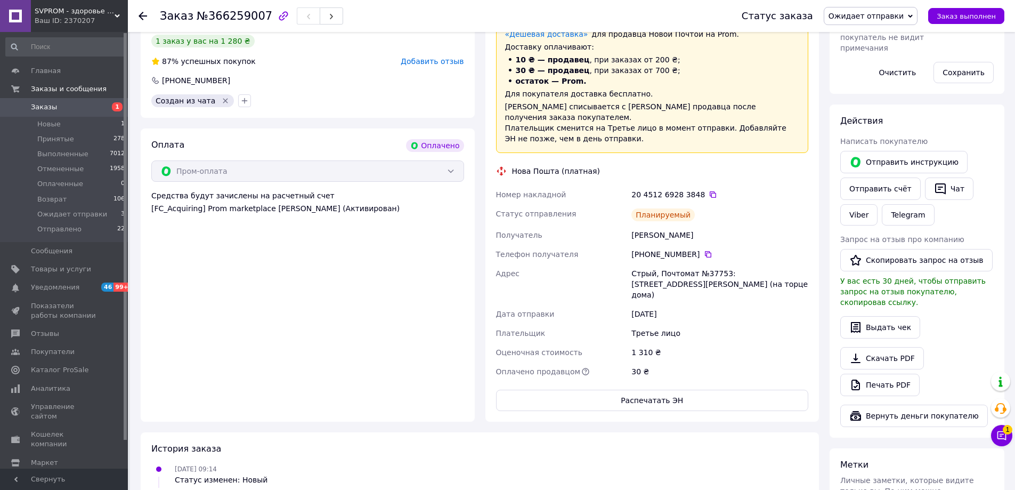
scroll to position [320, 0]
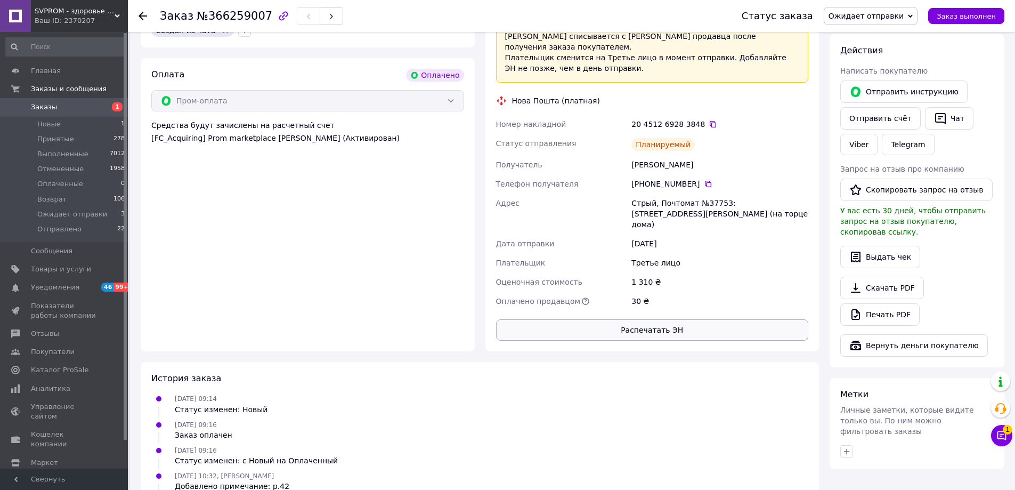
click at [664, 319] on button "Распечатать ЭН" at bounding box center [652, 329] width 313 height 21
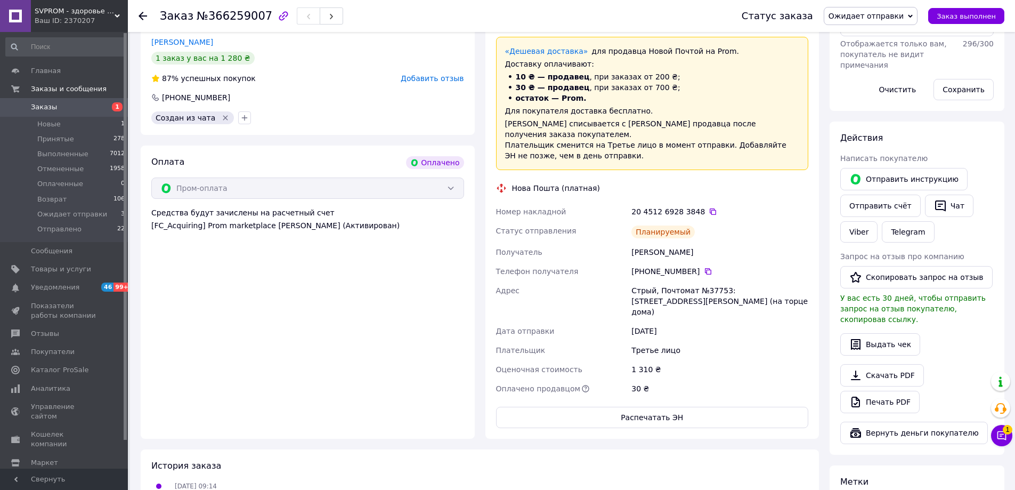
scroll to position [213, 0]
